Goal: Participate in discussion: Engage in conversation with other users on a specific topic

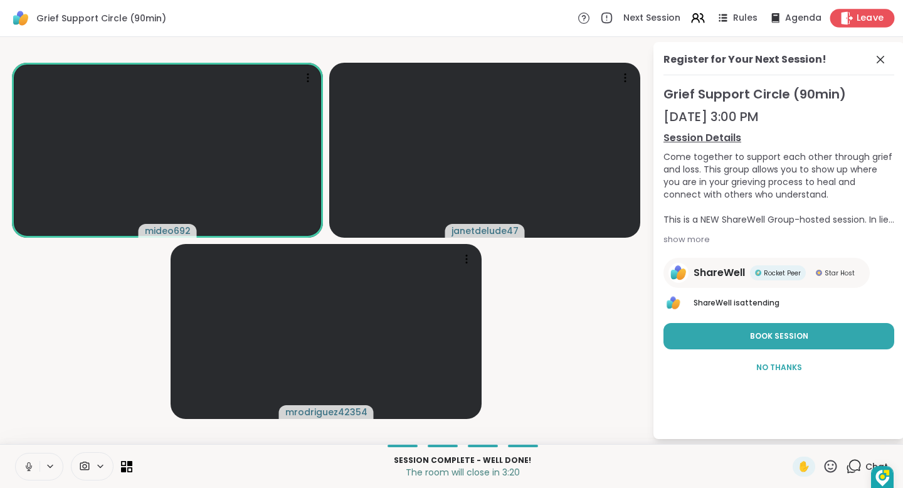
click at [877, 18] on span "Leave" at bounding box center [871, 18] width 28 height 13
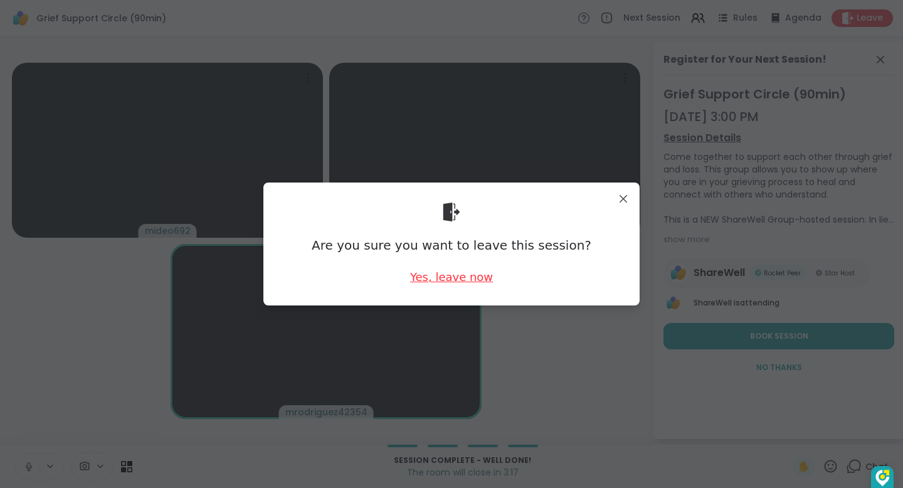
click at [478, 279] on div "Yes, leave now" at bounding box center [451, 277] width 83 height 16
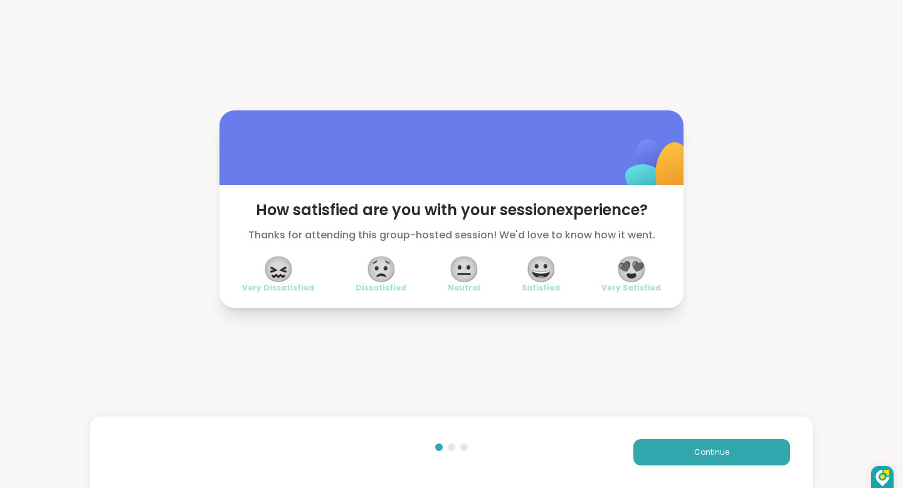
click at [544, 275] on span "😀" at bounding box center [541, 269] width 31 height 23
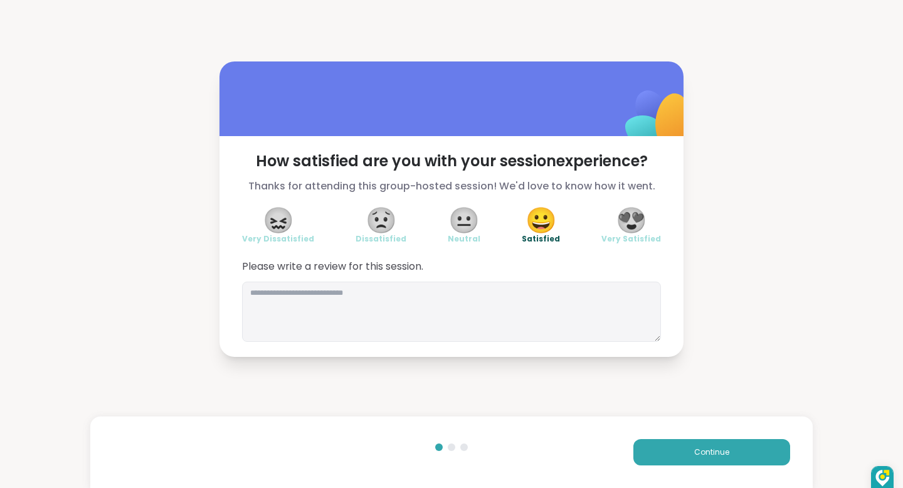
click at [459, 219] on span "😐" at bounding box center [463, 220] width 31 height 23
click at [711, 451] on span "Continue" at bounding box center [711, 452] width 35 height 11
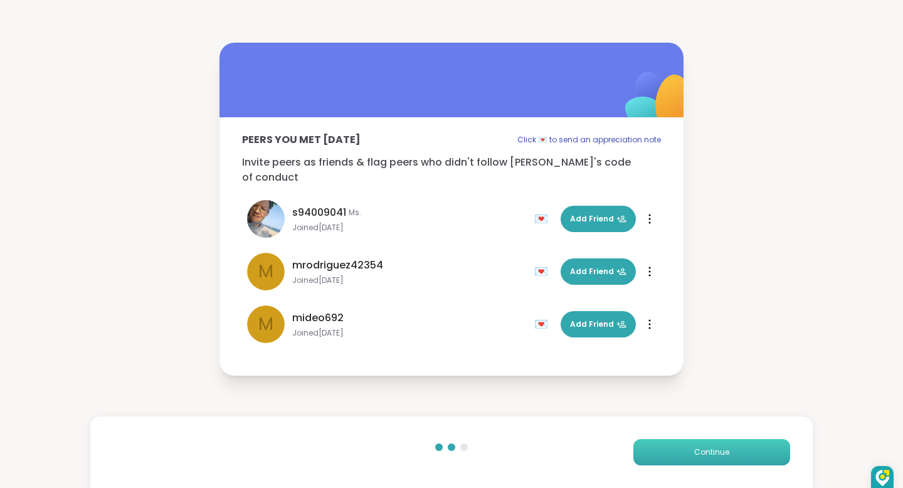
click at [711, 451] on span "Continue" at bounding box center [711, 452] width 35 height 11
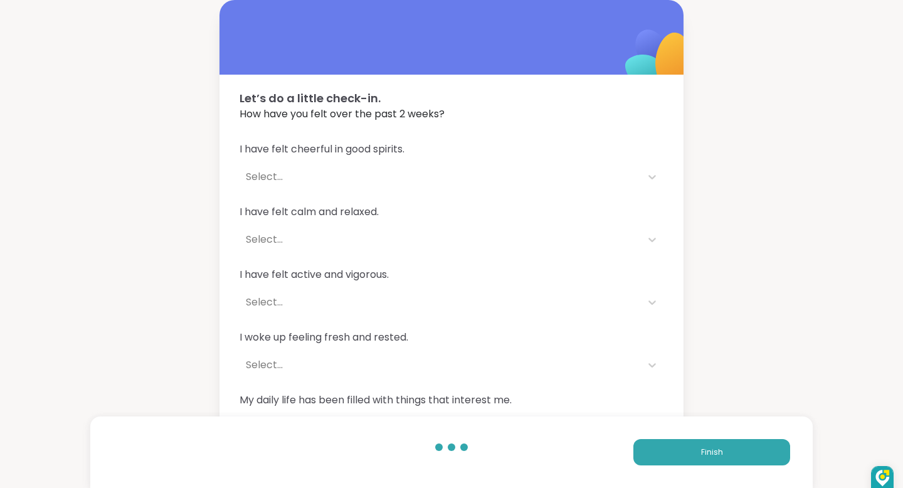
click at [444, 332] on span "I woke up feeling fresh and rested." at bounding box center [452, 337] width 424 height 15
